Goal: Find contact information: Find contact information

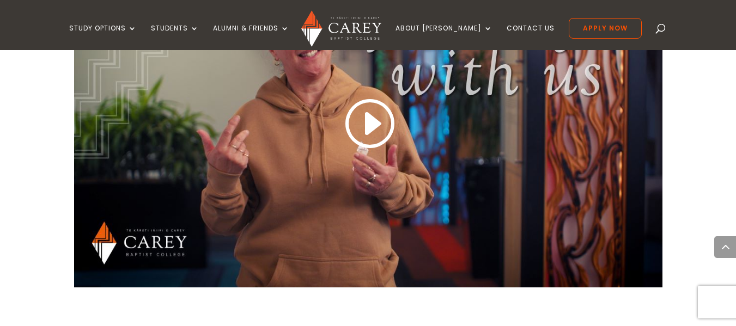
scroll to position [817, 0]
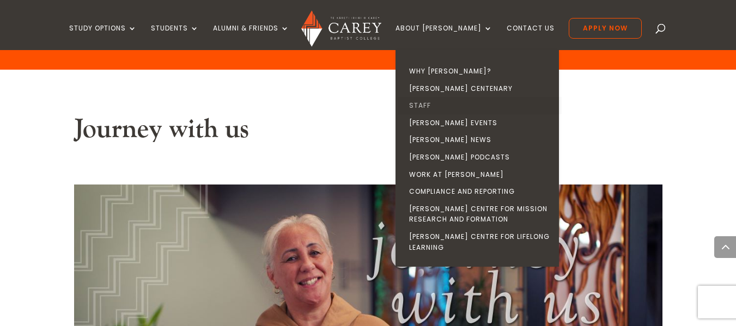
click at [446, 106] on link "Staff" at bounding box center [479, 105] width 163 height 17
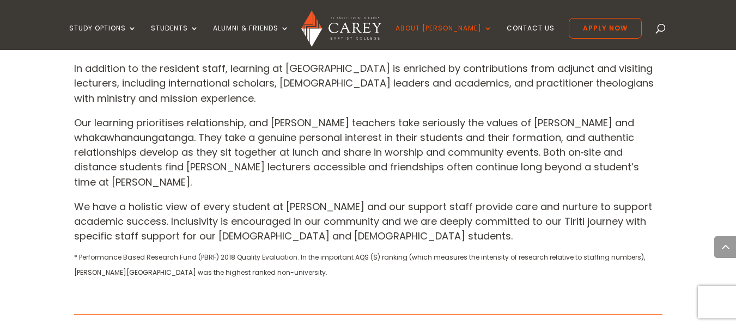
scroll to position [1089, 0]
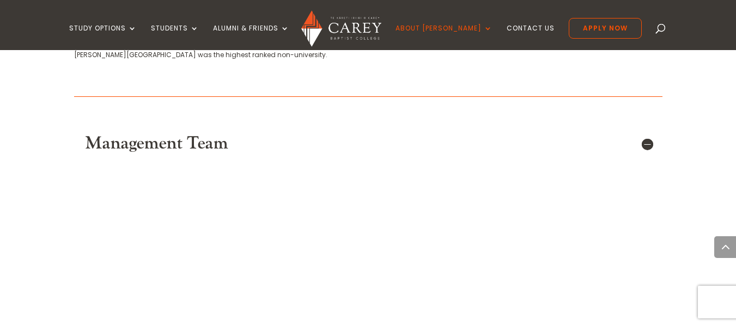
click at [646, 133] on h5 "Management Team" at bounding box center [368, 143] width 566 height 21
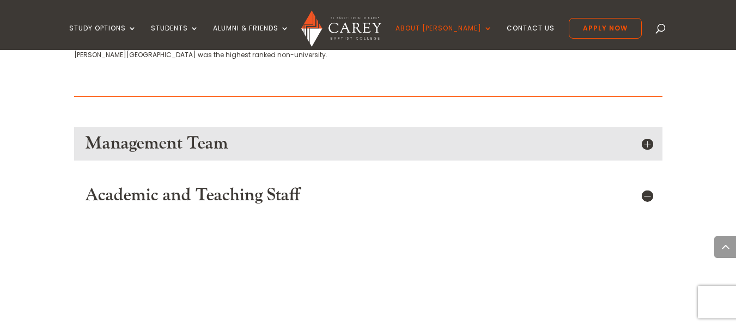
click at [188, 133] on h5 "Management Team" at bounding box center [368, 143] width 566 height 21
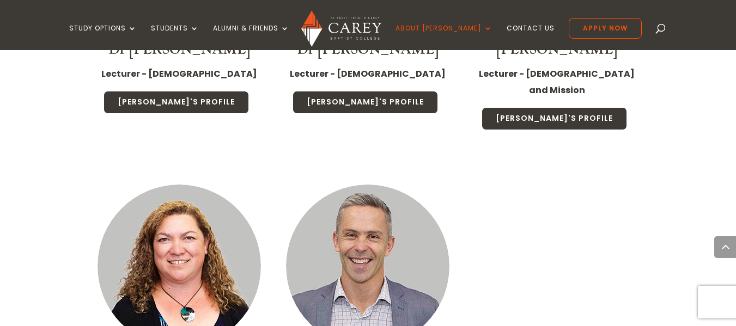
scroll to position [2940, 0]
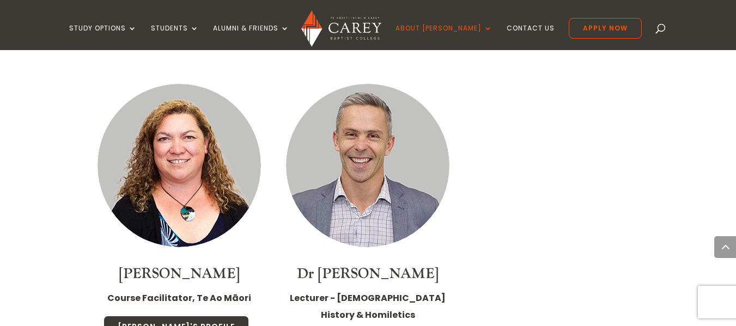
click at [365, 144] on img at bounding box center [367, 165] width 163 height 163
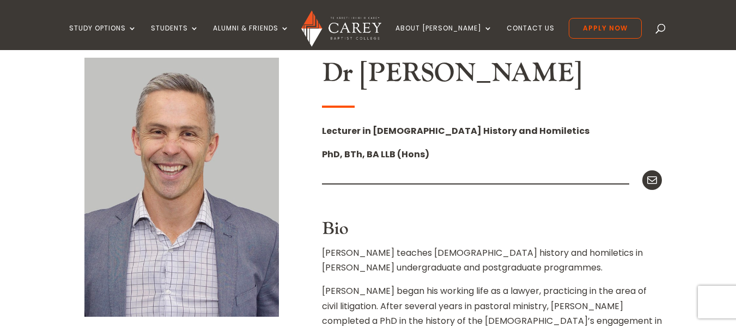
scroll to position [164, 0]
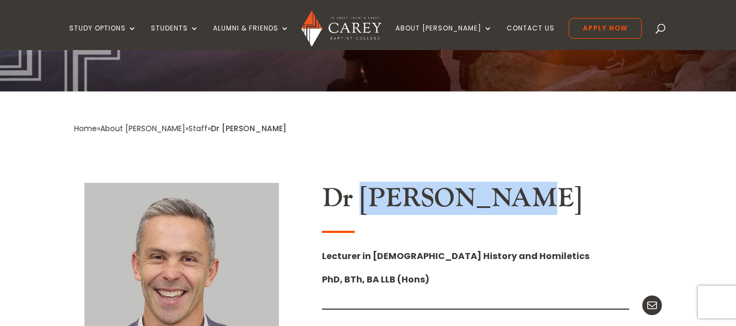
drag, startPoint x: 432, startPoint y: 199, endPoint x: 498, endPoint y: 200, distance: 66.4
click at [498, 200] on h2 "Dr [PERSON_NAME]" at bounding box center [492, 201] width 340 height 37
